Goal: Find specific page/section: Find specific page/section

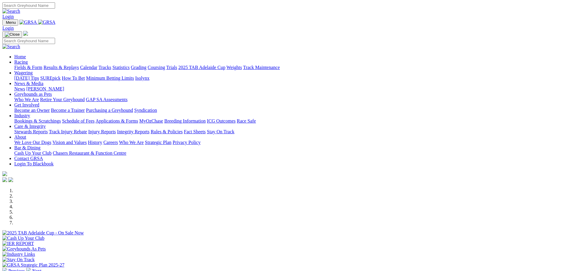
click at [97, 65] on link "Calendar" at bounding box center [88, 67] width 17 height 5
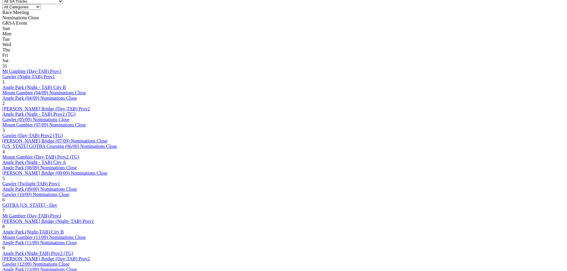
scroll to position [268, 0]
